Goal: Transaction & Acquisition: Purchase product/service

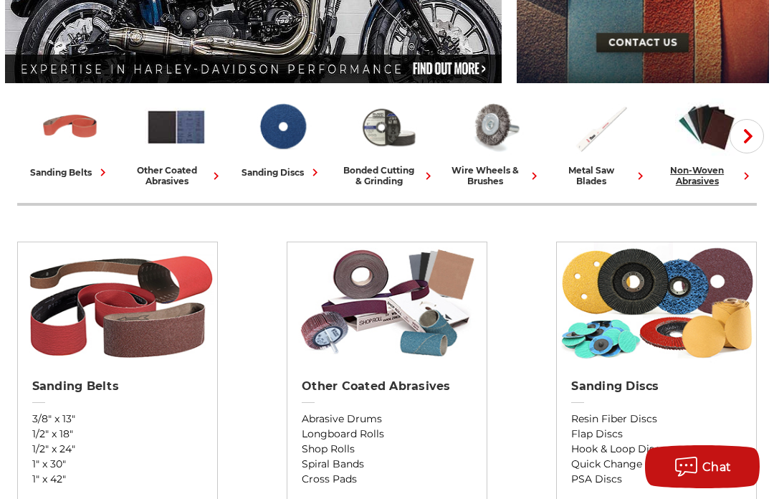
click at [673, 148] on link "non-woven abrasives" at bounding box center [706, 141] width 95 height 90
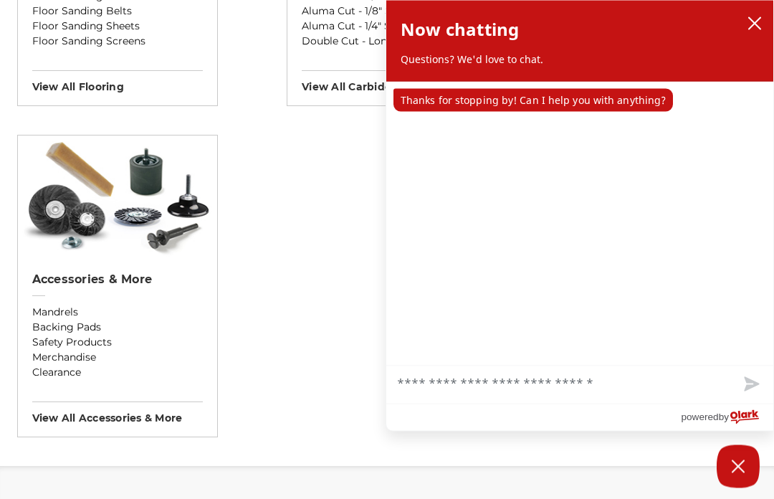
scroll to position [1762, 0]
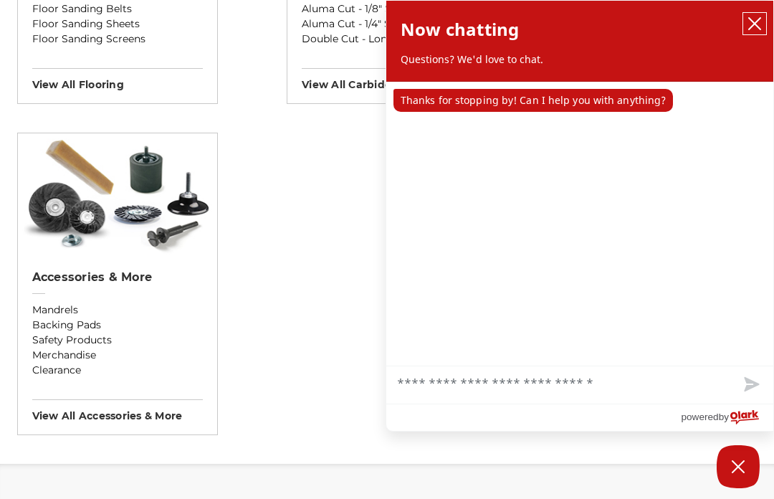
click at [763, 16] on button "close chatbox" at bounding box center [754, 23] width 23 height 21
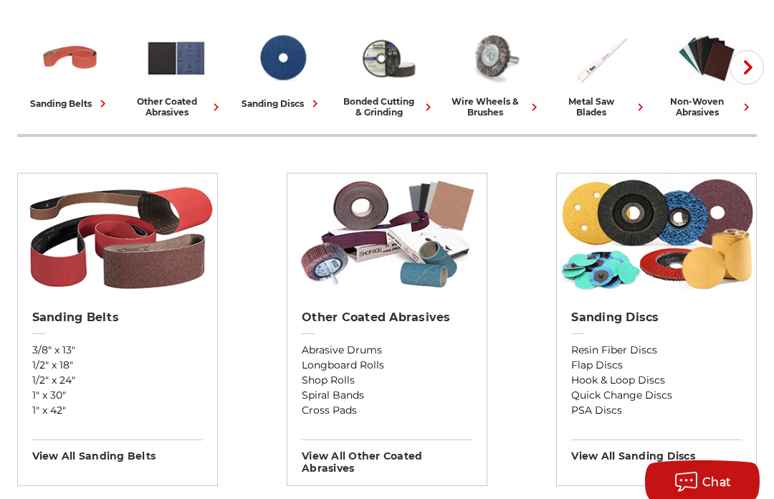
scroll to position [375, 0]
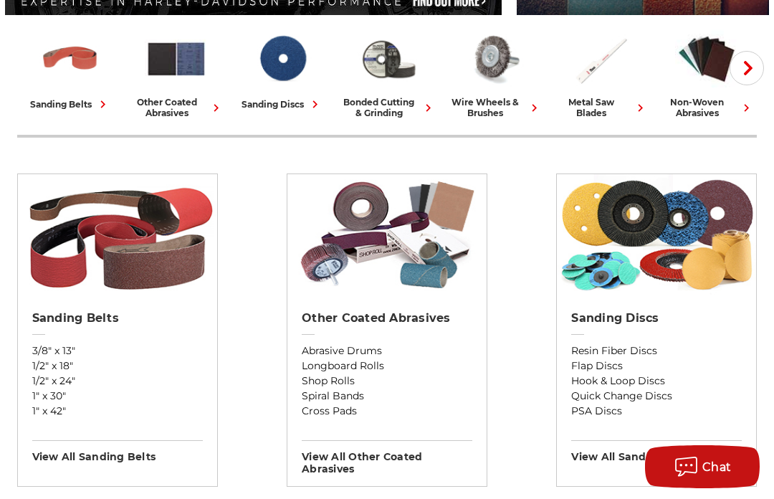
click at [675, 254] on img at bounding box center [656, 235] width 199 height 122
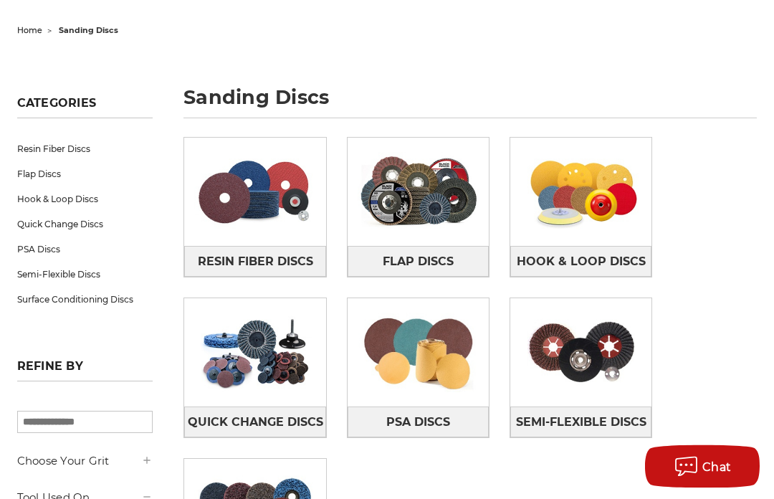
scroll to position [137, 0]
click at [621, 253] on span "Hook & Loop Discs" at bounding box center [581, 261] width 129 height 24
